Goal: Task Accomplishment & Management: Use online tool/utility

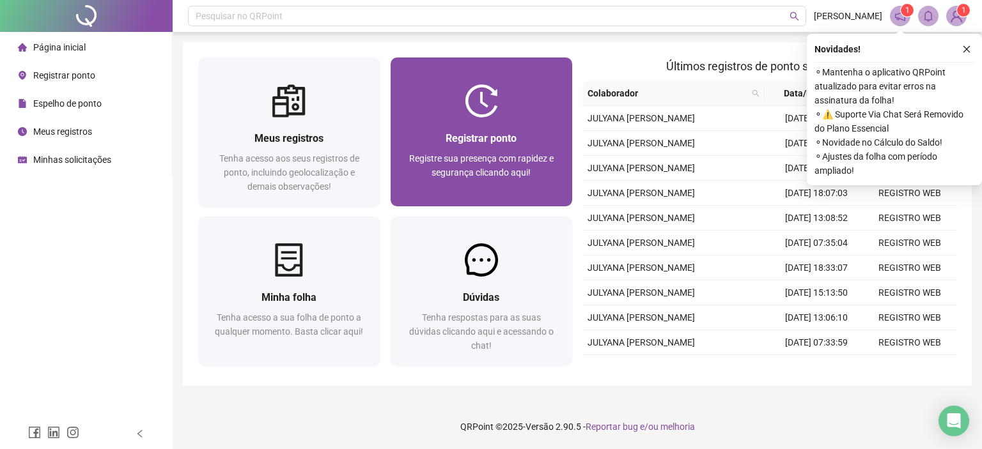
click at [505, 119] on div "Registrar ponto Registre sua presença com rapidez e segurança clicando aqui!" at bounding box center [482, 162] width 182 height 89
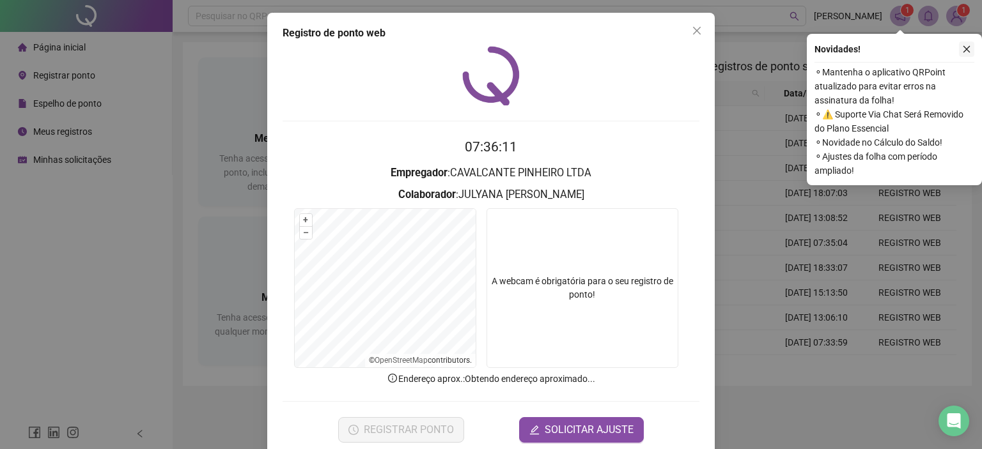
click at [971, 48] on button "button" at bounding box center [966, 49] width 15 height 15
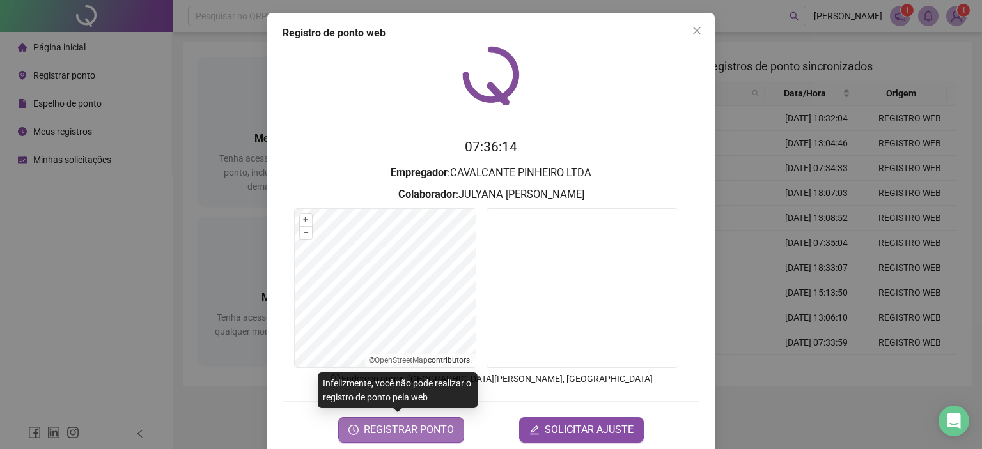
click at [410, 433] on span "REGISTRAR PONTO" at bounding box center [409, 430] width 90 height 15
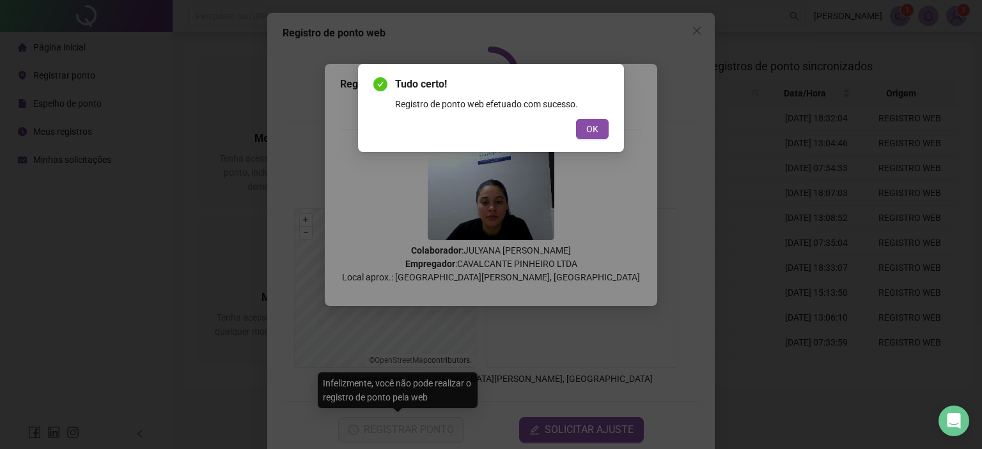
drag, startPoint x: 594, startPoint y: 132, endPoint x: 592, endPoint y: 99, distance: 33.3
click at [593, 132] on span "OK" at bounding box center [592, 129] width 12 height 14
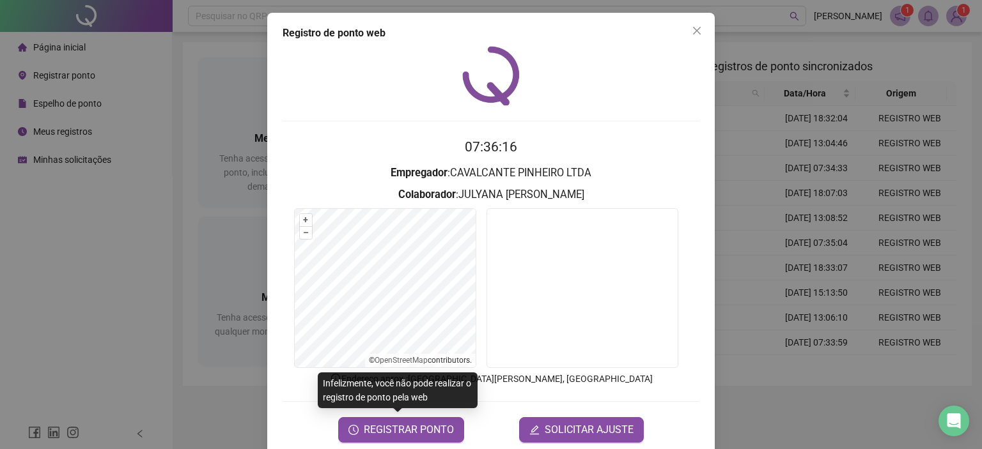
click at [696, 28] on icon "close" at bounding box center [697, 31] width 10 height 10
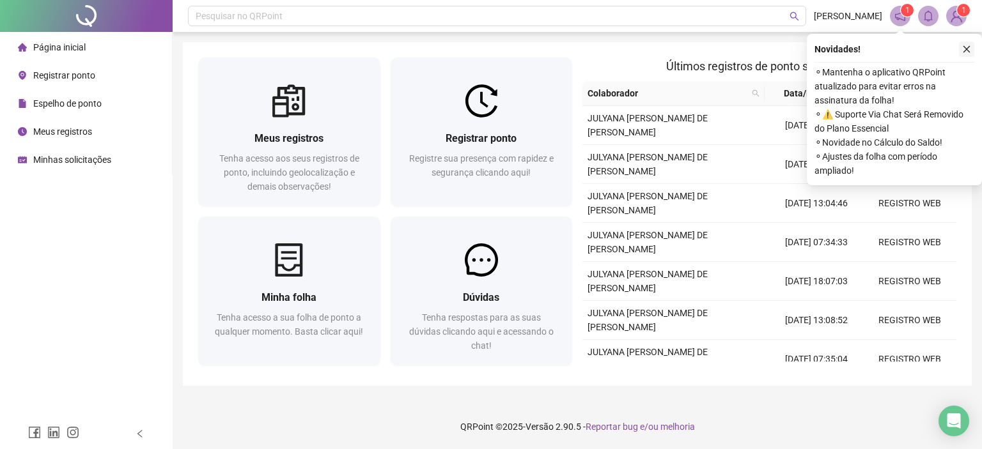
click at [970, 51] on icon "close" at bounding box center [966, 49] width 9 height 9
click at [958, 19] on img at bounding box center [956, 15] width 19 height 19
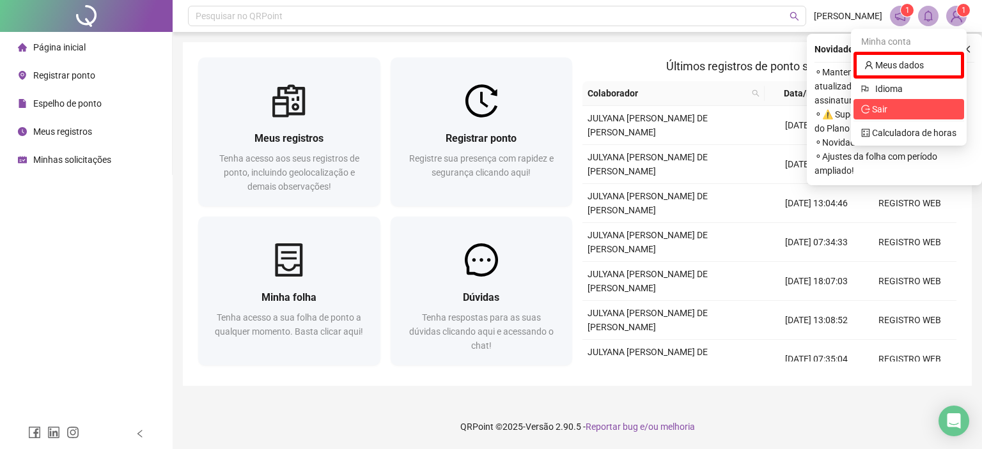
click at [889, 118] on li "Sair" at bounding box center [908, 109] width 111 height 20
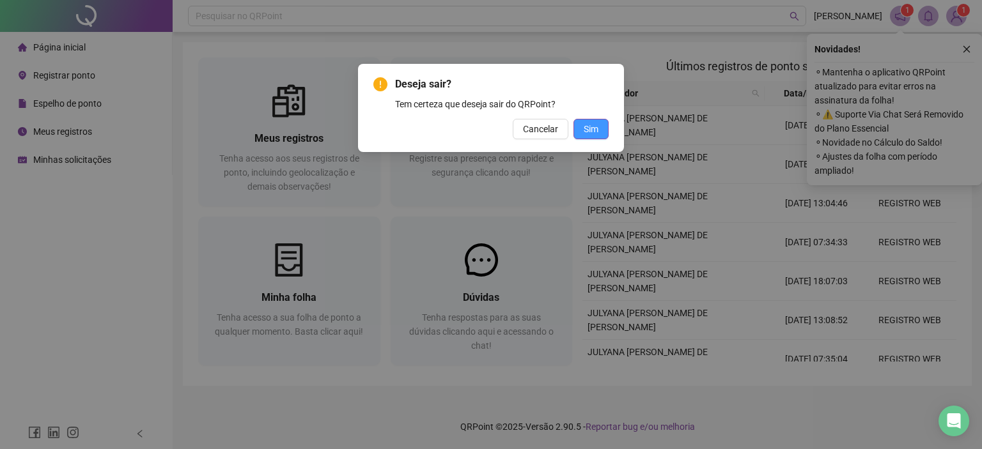
click at [590, 121] on button "Sim" at bounding box center [590, 129] width 35 height 20
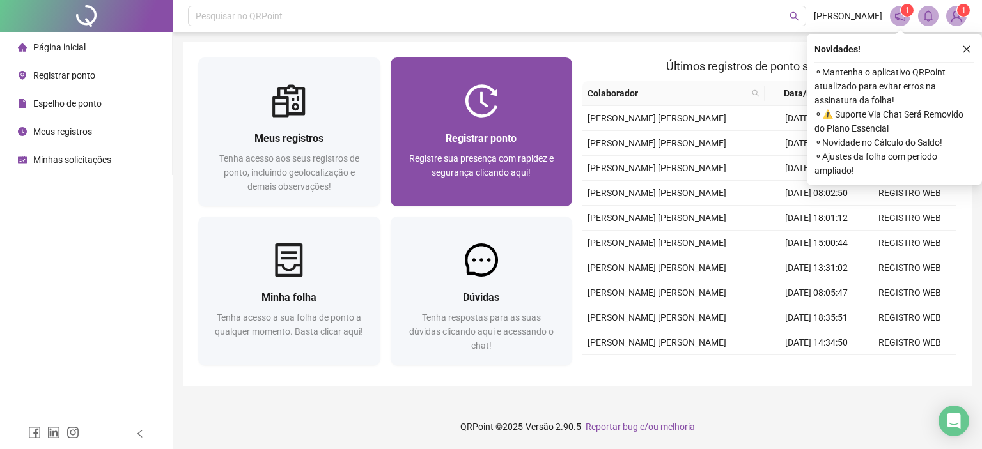
click at [494, 157] on span "Registre sua presença com rapidez e segurança clicando aqui!" at bounding box center [481, 165] width 144 height 24
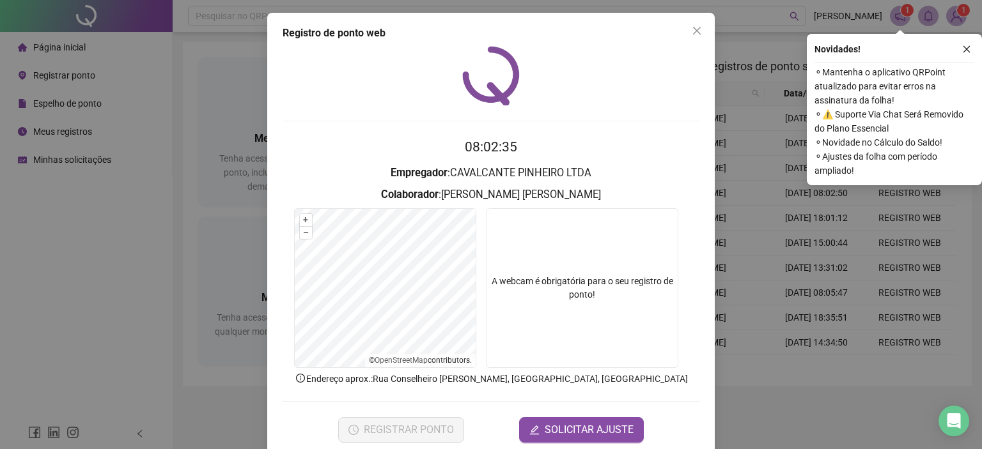
scroll to position [20, 0]
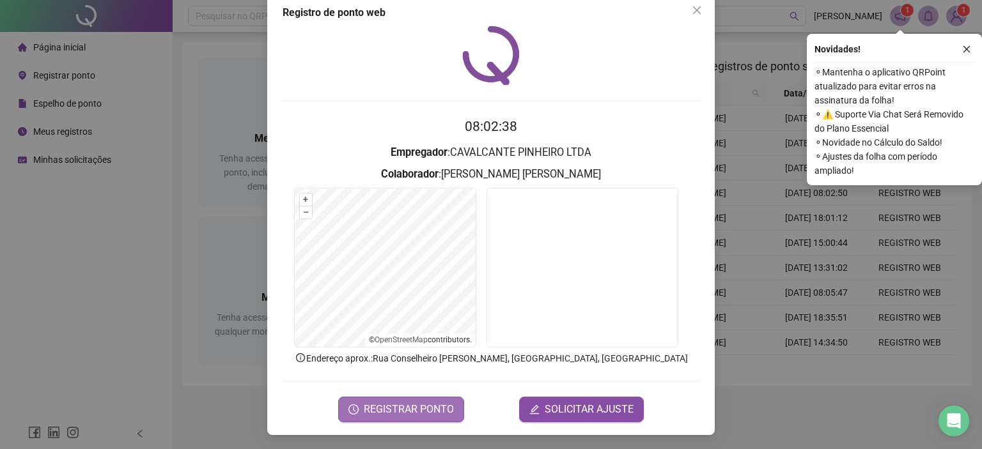
click at [399, 408] on span "REGISTRAR PONTO" at bounding box center [409, 409] width 90 height 15
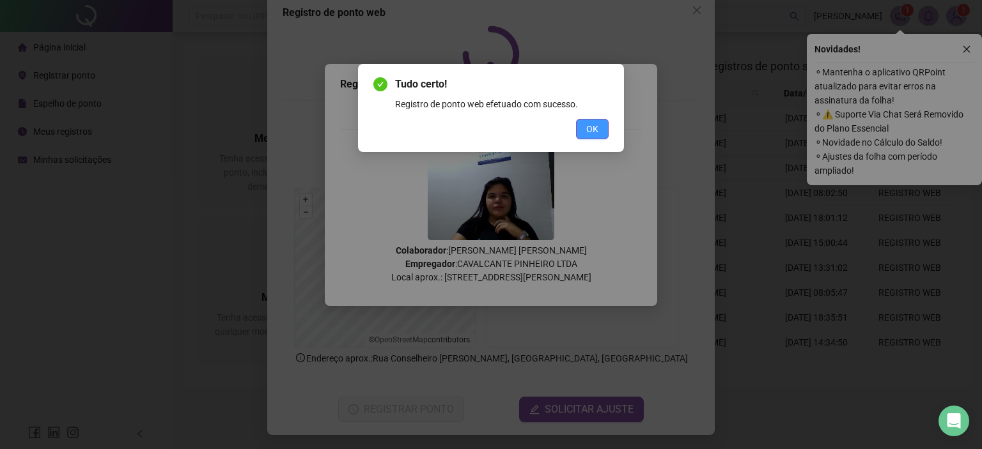
click at [602, 127] on button "OK" at bounding box center [592, 129] width 33 height 20
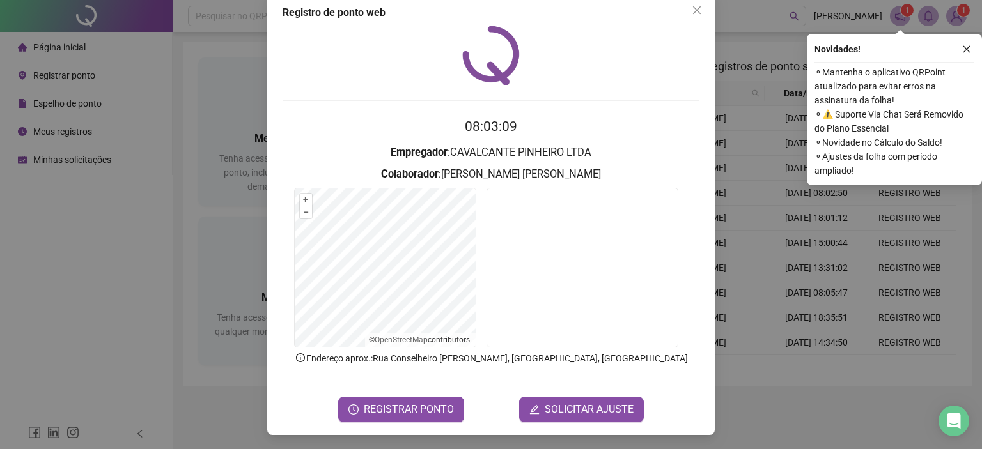
drag, startPoint x: 972, startPoint y: 49, endPoint x: 937, endPoint y: 49, distance: 35.2
click at [969, 49] on button "button" at bounding box center [966, 49] width 15 height 15
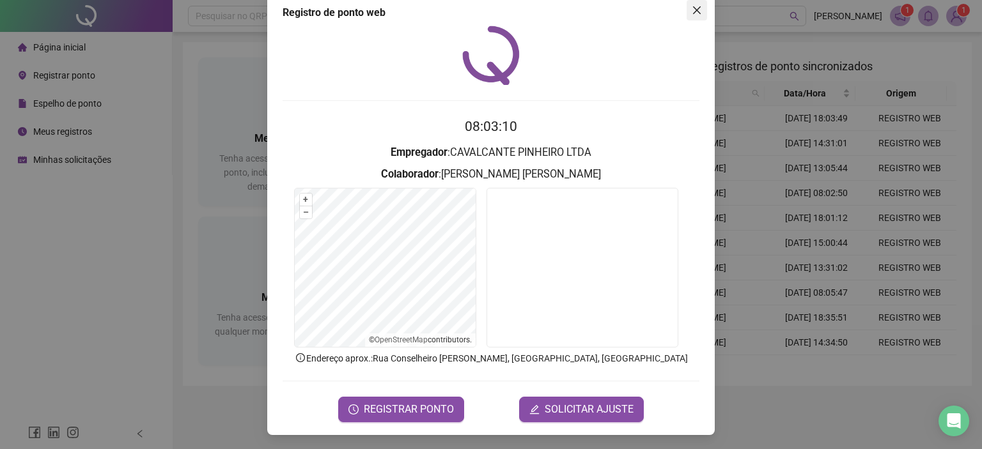
click at [701, 10] on span "Close" at bounding box center [697, 10] width 20 height 10
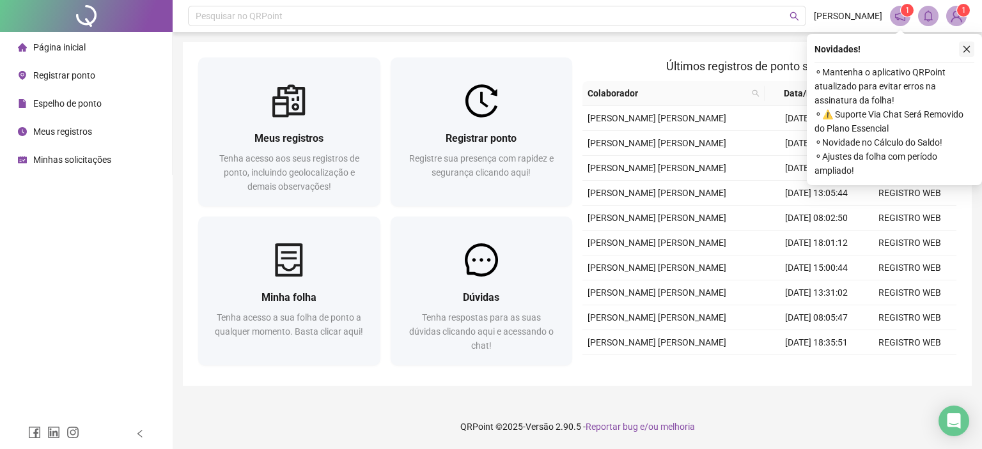
click at [962, 45] on icon "close" at bounding box center [966, 49] width 9 height 9
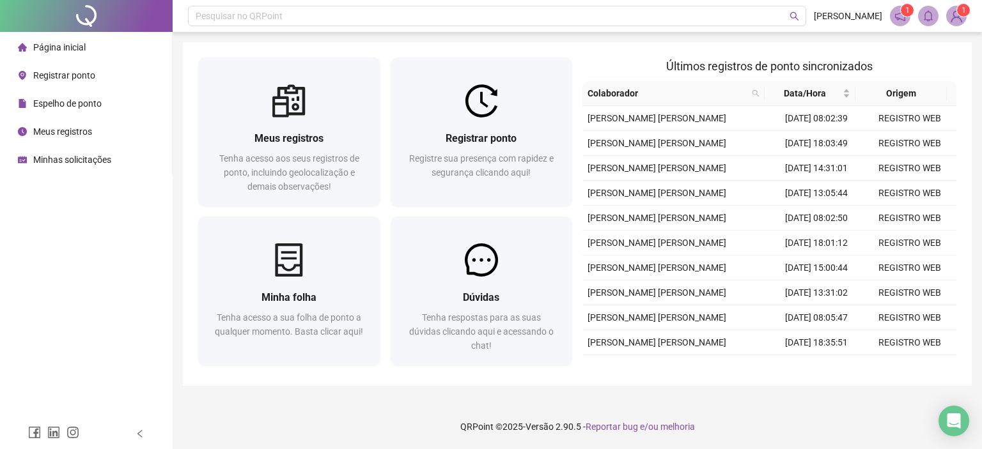
click at [954, 14] on img at bounding box center [956, 15] width 19 height 19
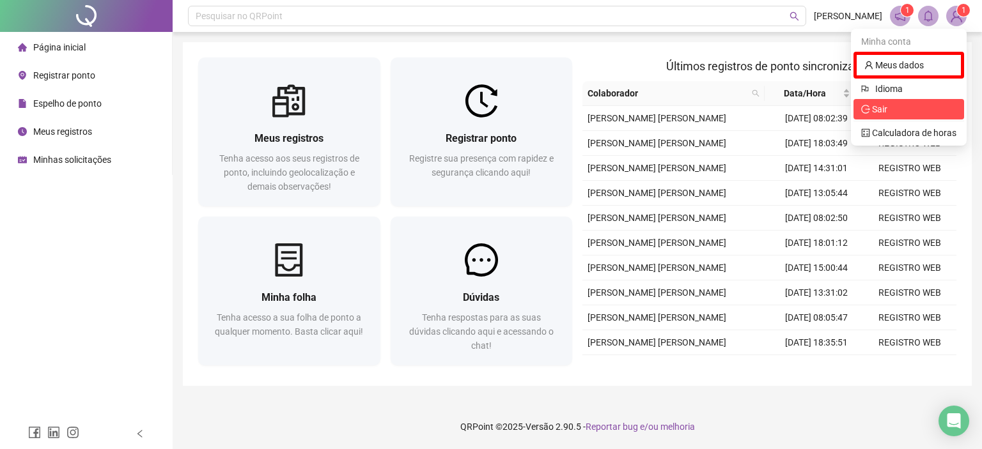
click at [905, 106] on span "Sair" at bounding box center [908, 109] width 95 height 14
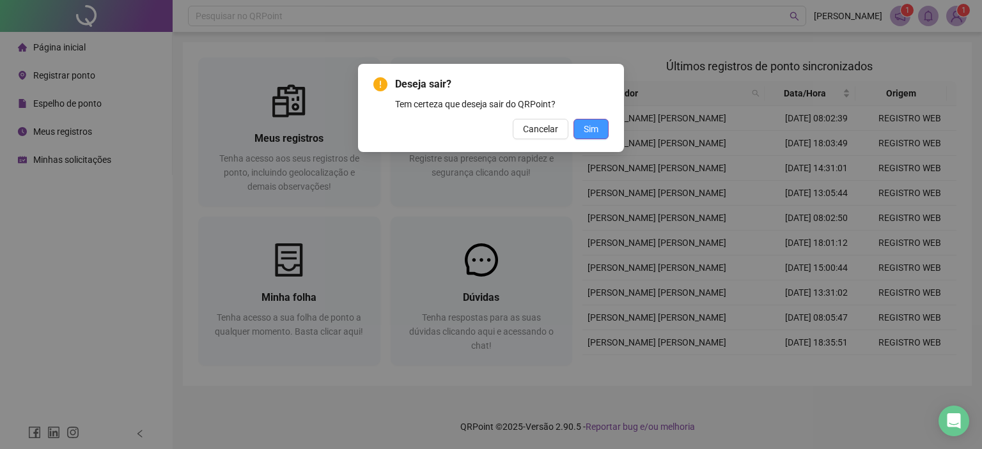
click at [596, 129] on span "Sim" at bounding box center [591, 129] width 15 height 14
